Goal: Information Seeking & Learning: Learn about a topic

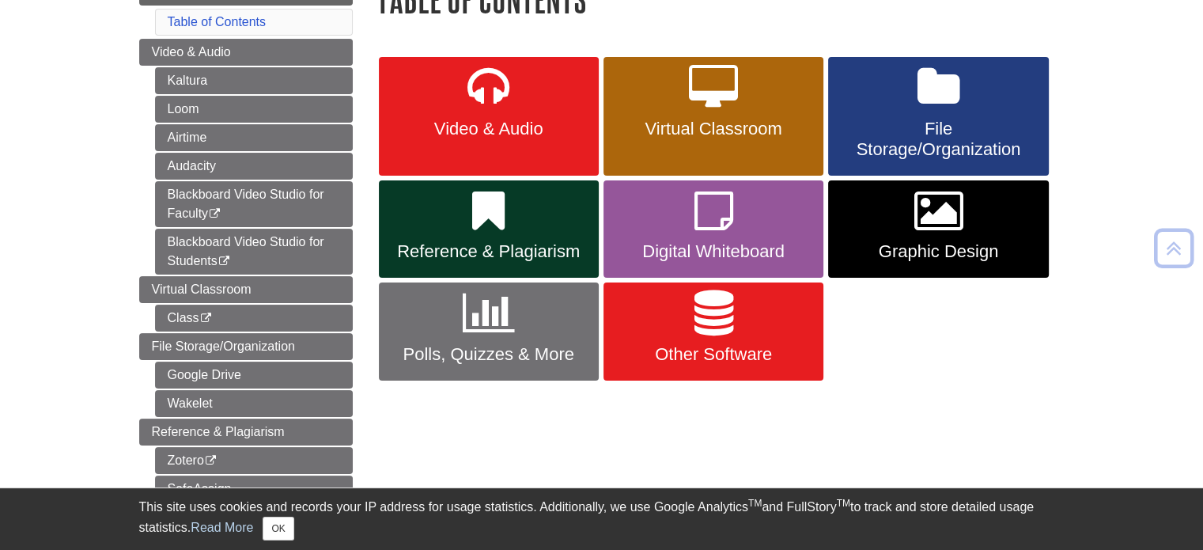
scroll to position [221, 0]
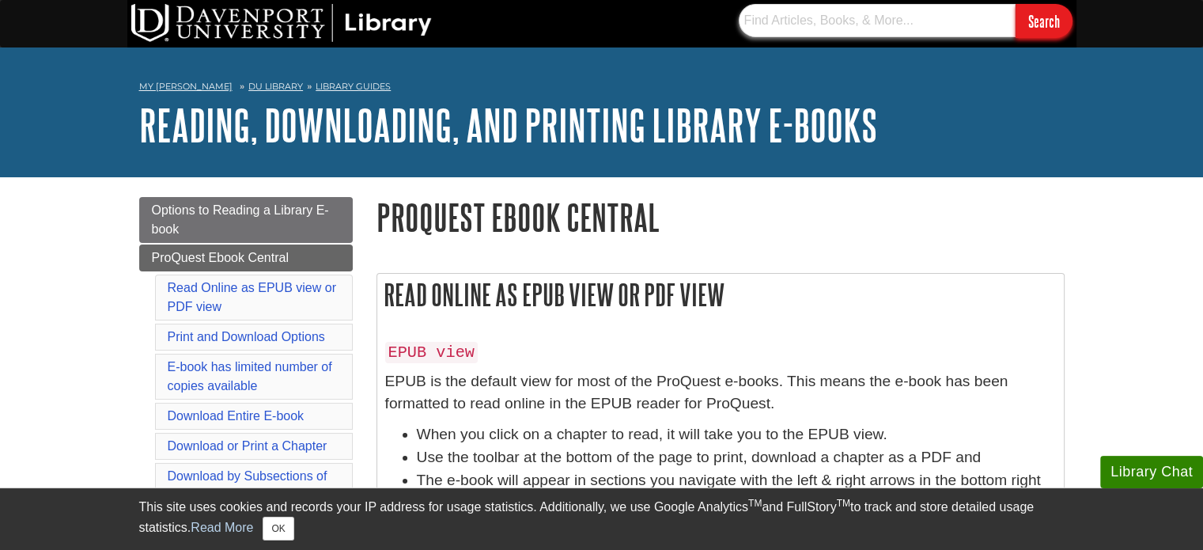
click at [853, 28] on input "text" at bounding box center [877, 20] width 277 height 33
type input "Governance in sport"
click at [1049, 12] on input "Search" at bounding box center [1043, 21] width 57 height 34
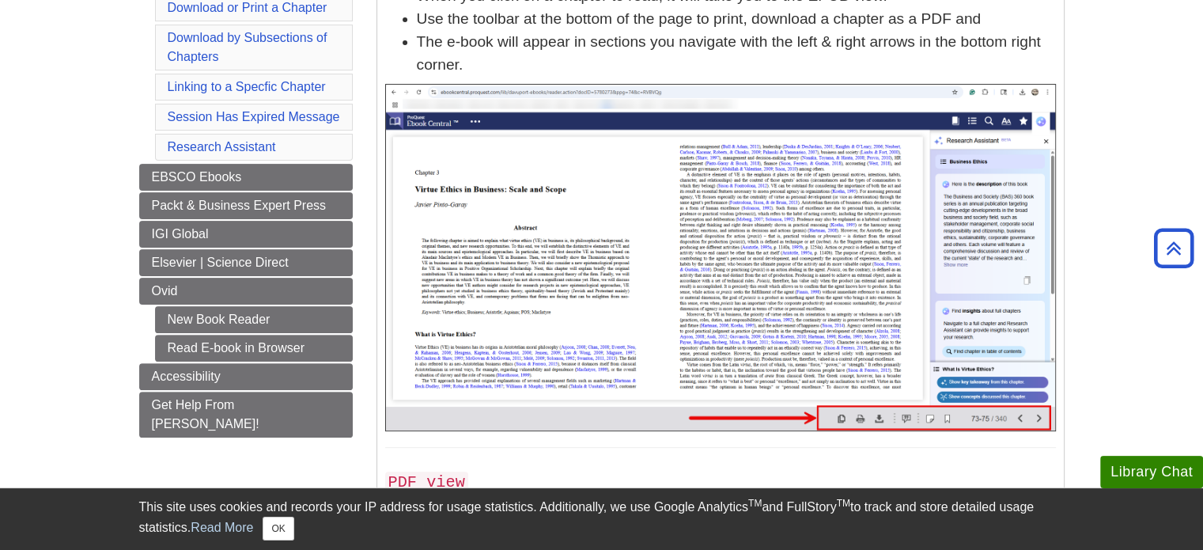
scroll to position [439, 0]
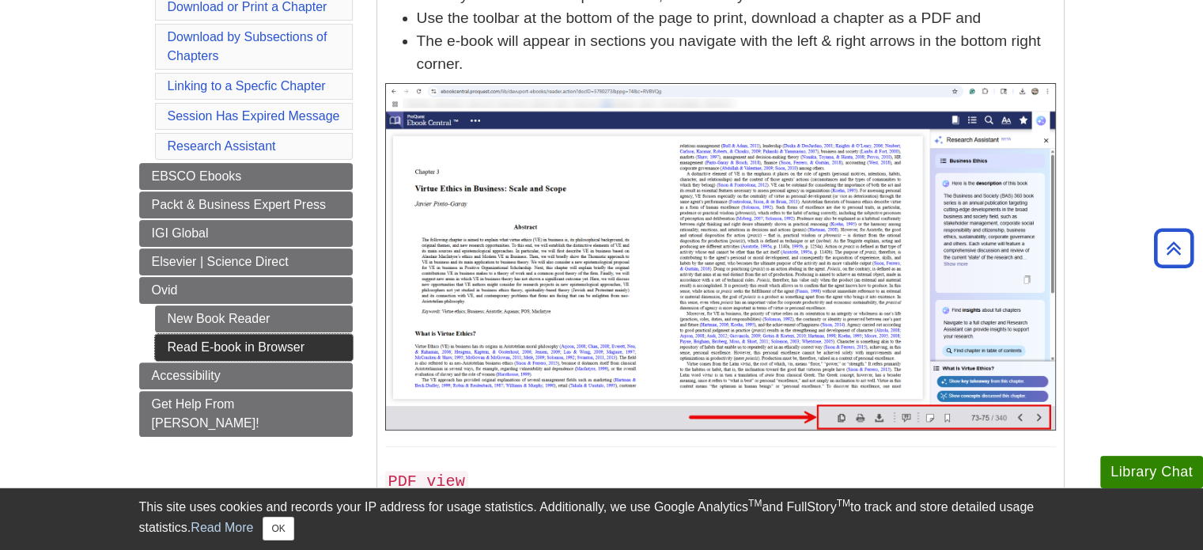
click at [275, 335] on link "Read E-book in Browser" at bounding box center [254, 347] width 198 height 27
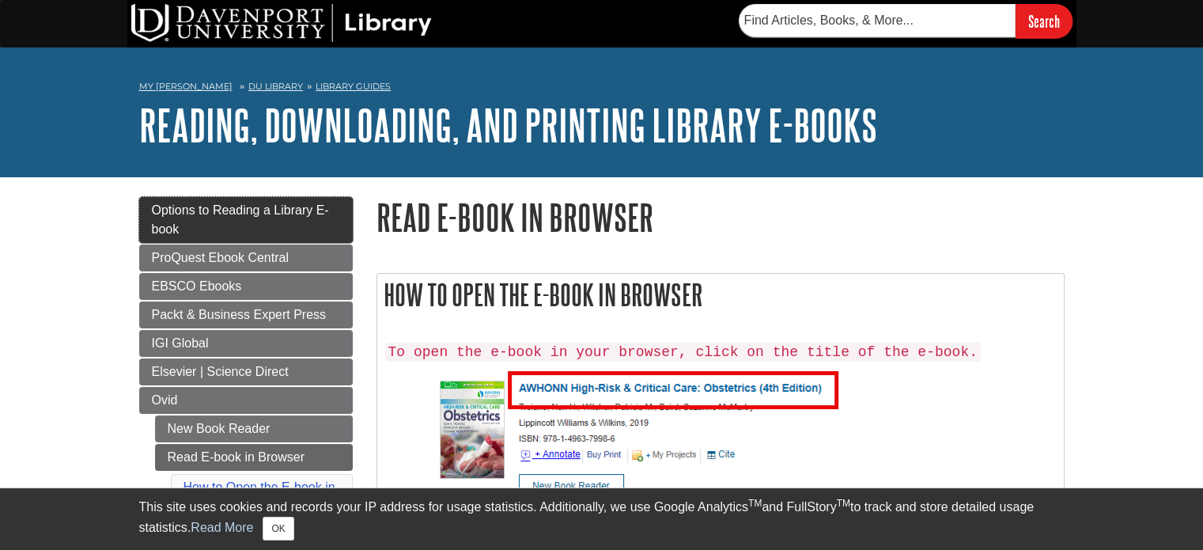
click at [307, 218] on link "Options to Reading a Library E-book" at bounding box center [246, 220] width 214 height 46
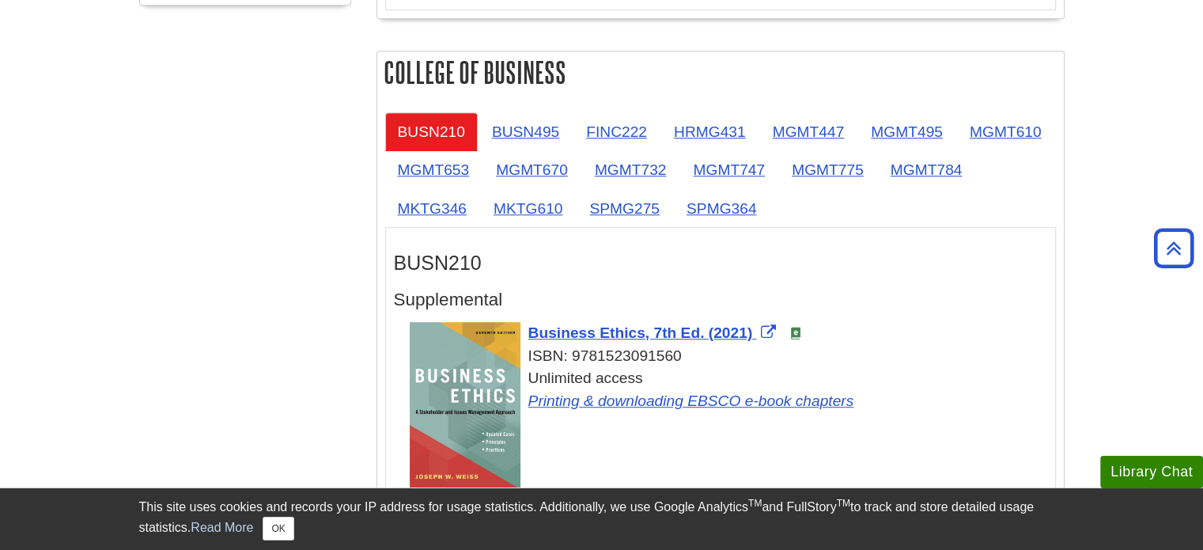
scroll to position [889, 0]
